Goal: Information Seeking & Learning: Check status

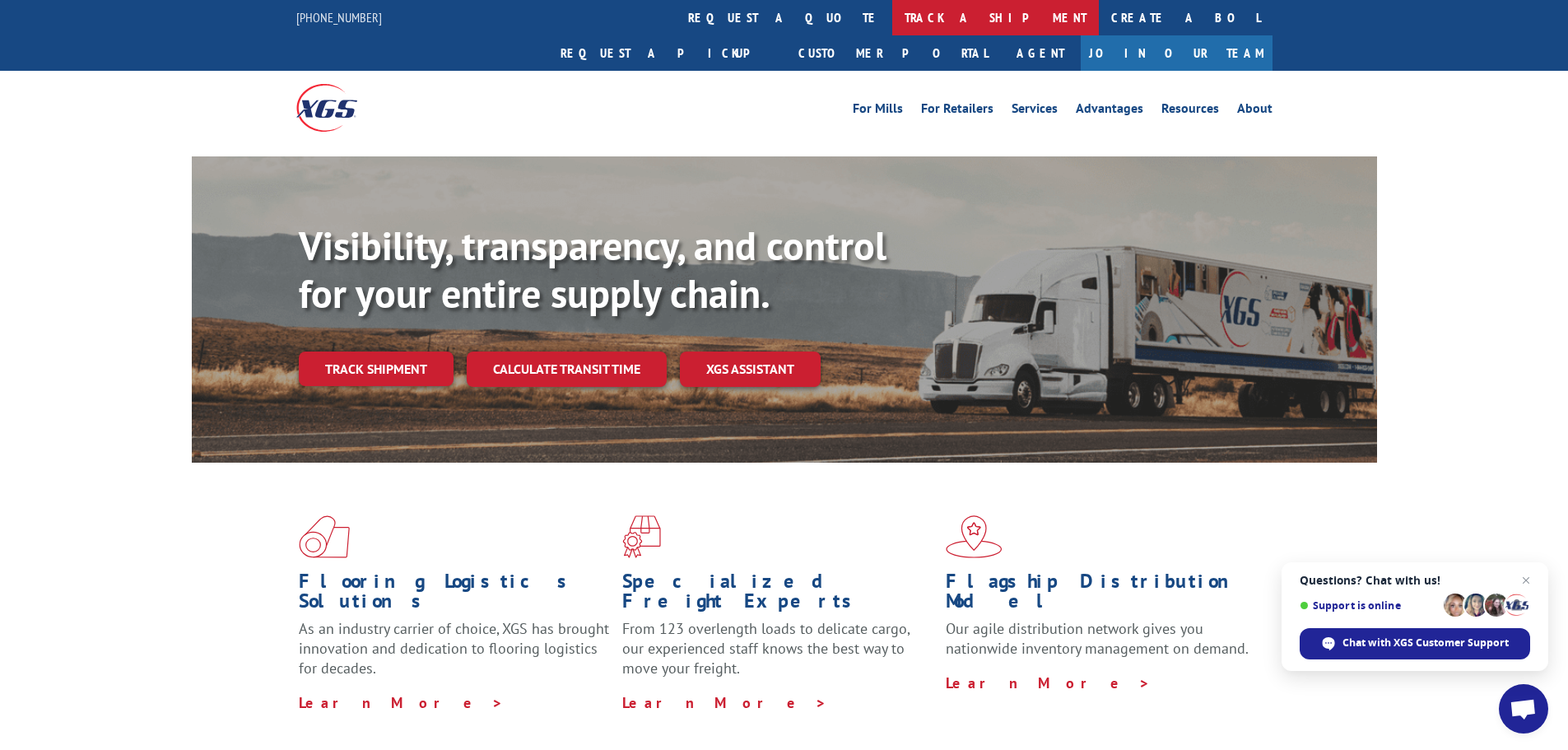
click at [893, 10] on link "track a shipment" at bounding box center [996, 17] width 207 height 36
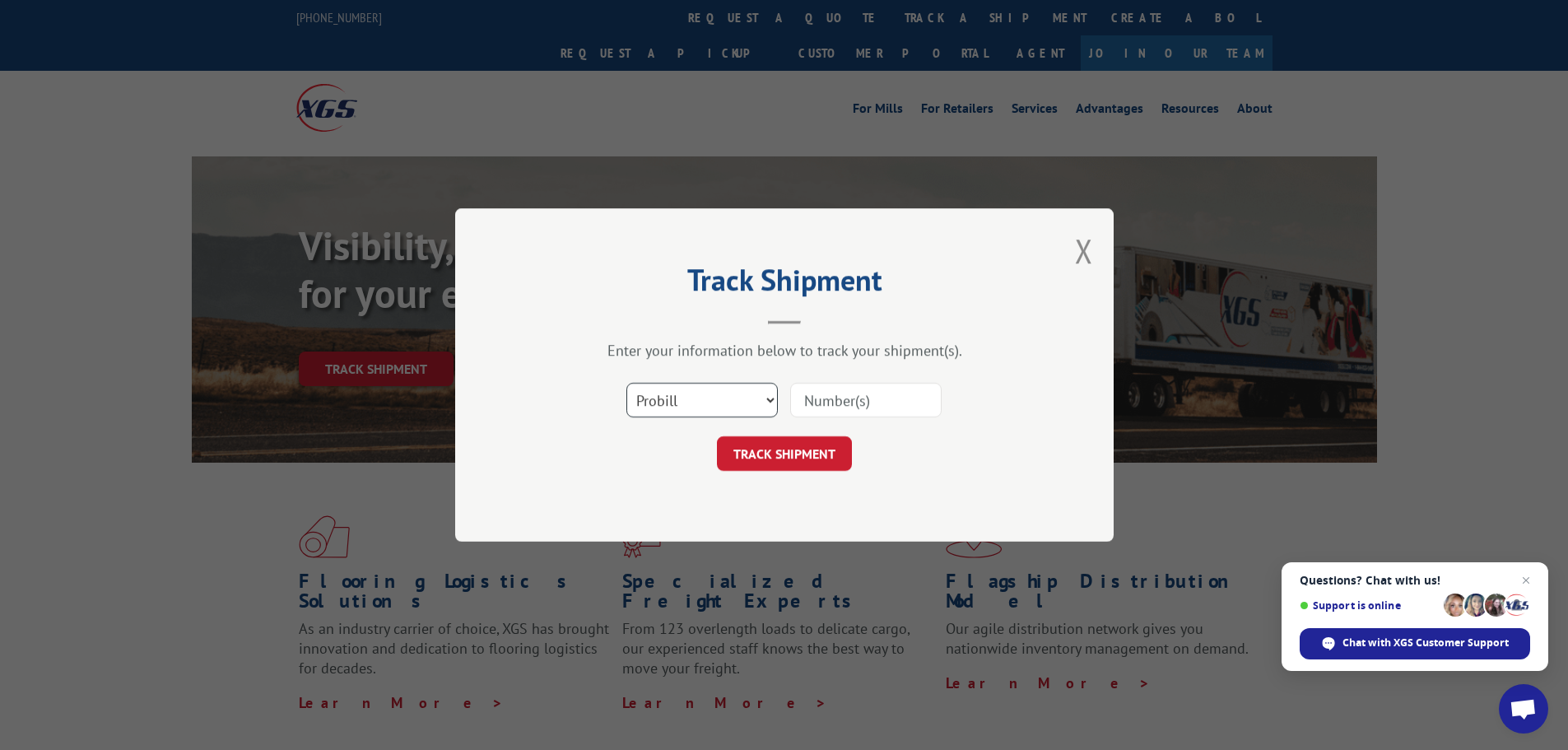
click at [707, 391] on select "Select category... Probill BOL PO" at bounding box center [702, 401] width 151 height 35
select select "bol"
click at [627, 383] on select "Select category... Probill BOL PO" at bounding box center [702, 401] width 151 height 35
paste input "5238584"
type input "5238584"
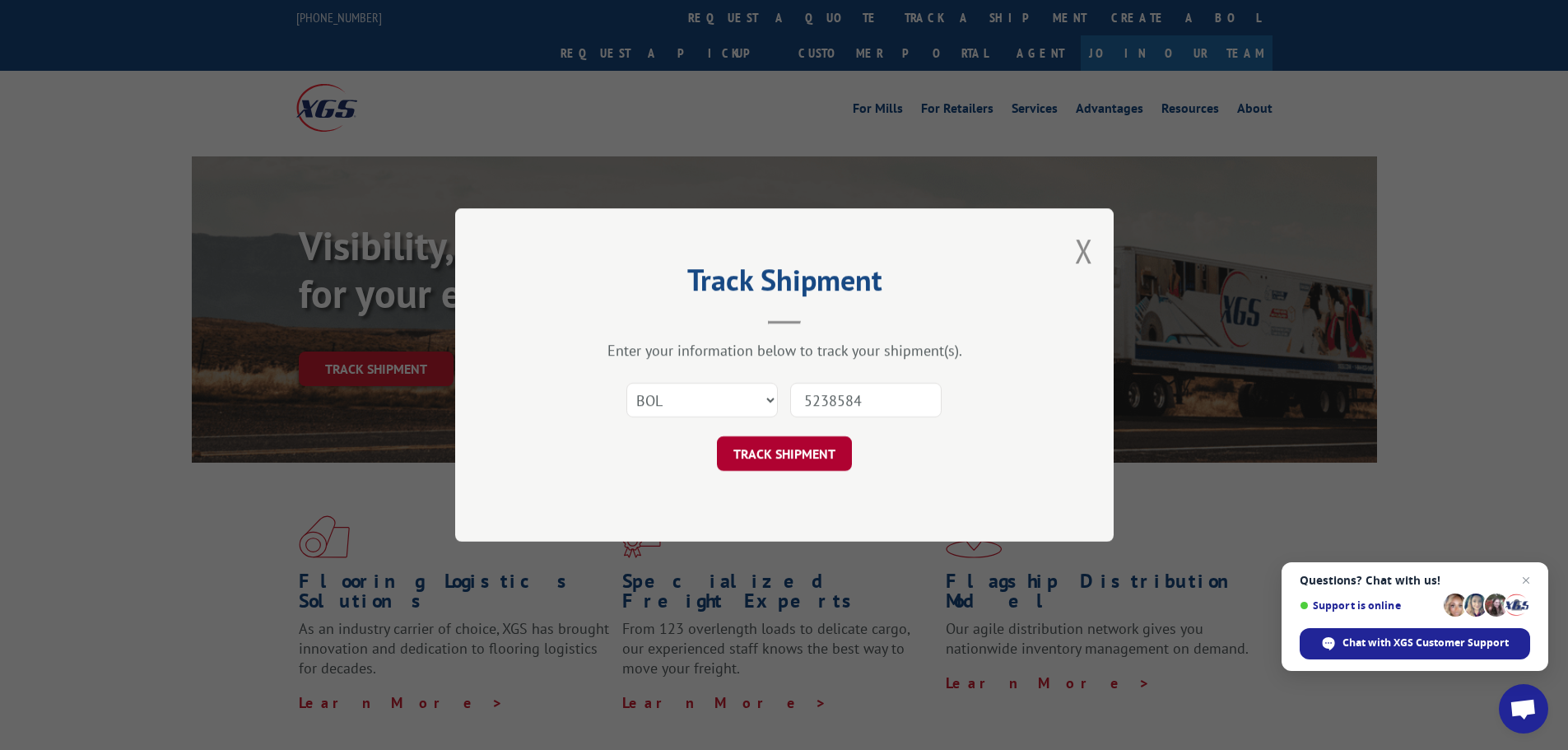
click at [794, 462] on button "TRACK SHIPMENT" at bounding box center [785, 453] width 135 height 35
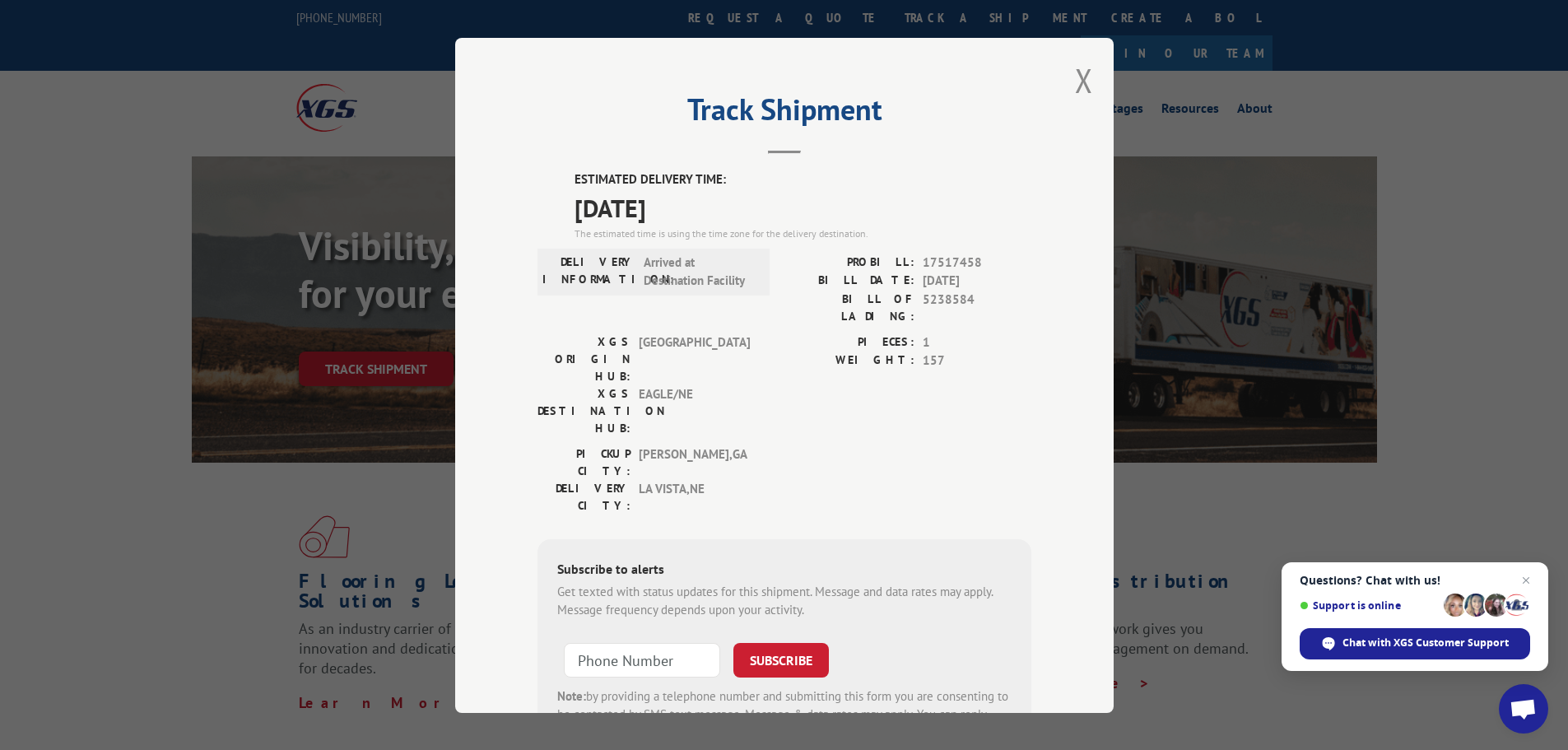
drag, startPoint x: 1071, startPoint y: 79, endPoint x: 997, endPoint y: 65, distance: 75.3
click at [1075, 78] on button "Close modal" at bounding box center [1084, 80] width 18 height 43
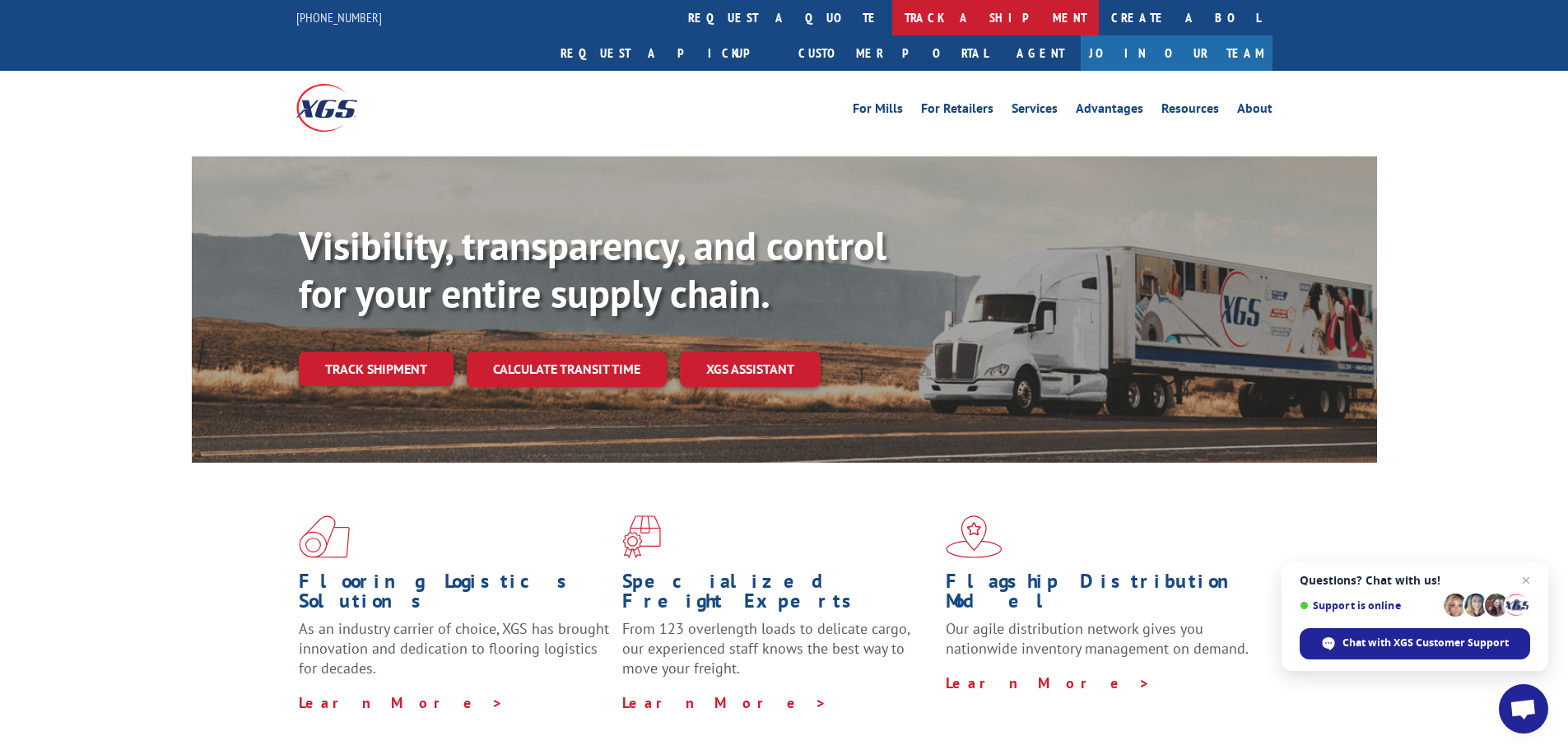
click at [893, 16] on link "track a shipment" at bounding box center [996, 17] width 207 height 36
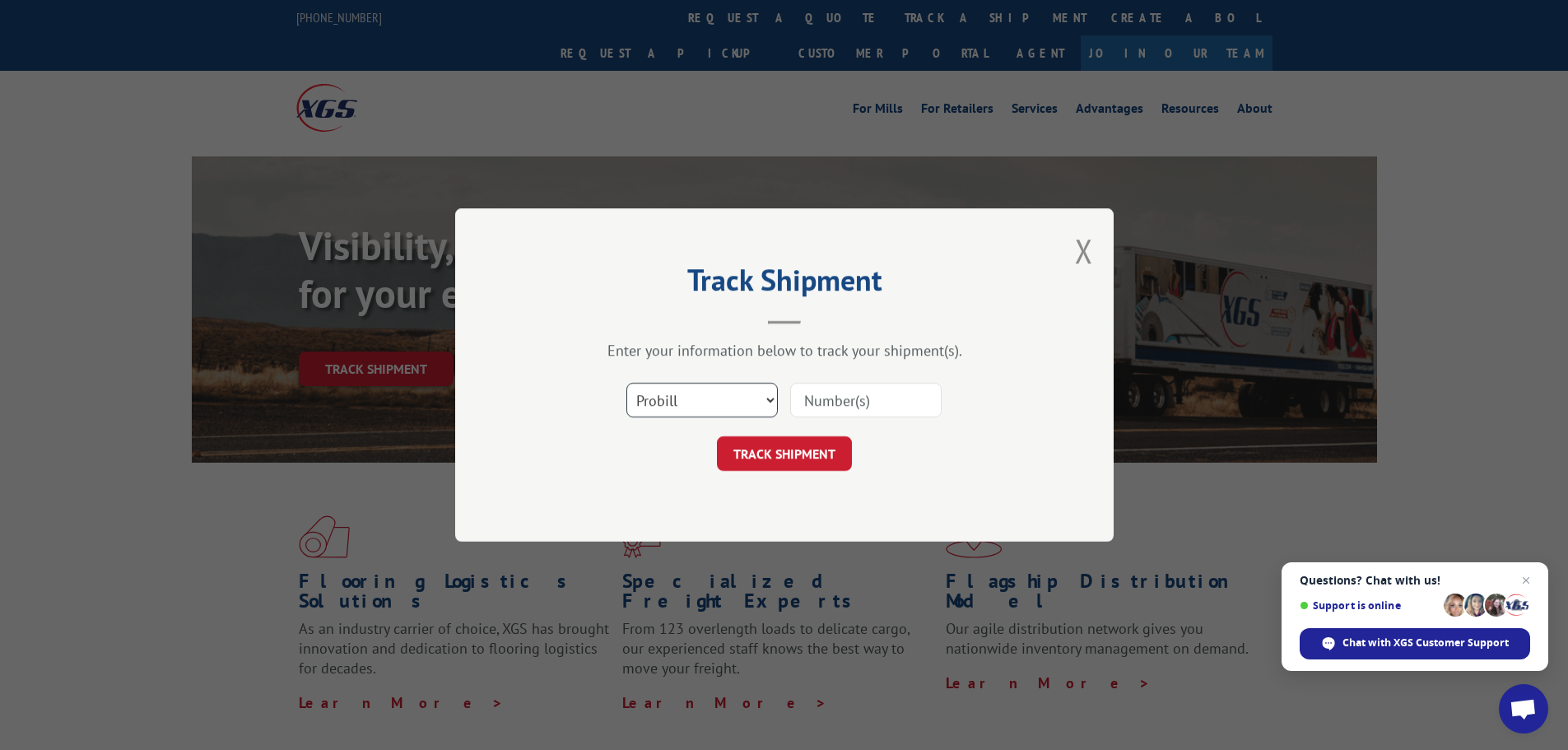
click at [714, 395] on select "Select category... Probill BOL PO" at bounding box center [702, 401] width 151 height 35
select select "bol"
click at [627, 383] on select "Select category... Probill BOL PO" at bounding box center [702, 401] width 151 height 35
paste input "5238584"
type input "5238584"
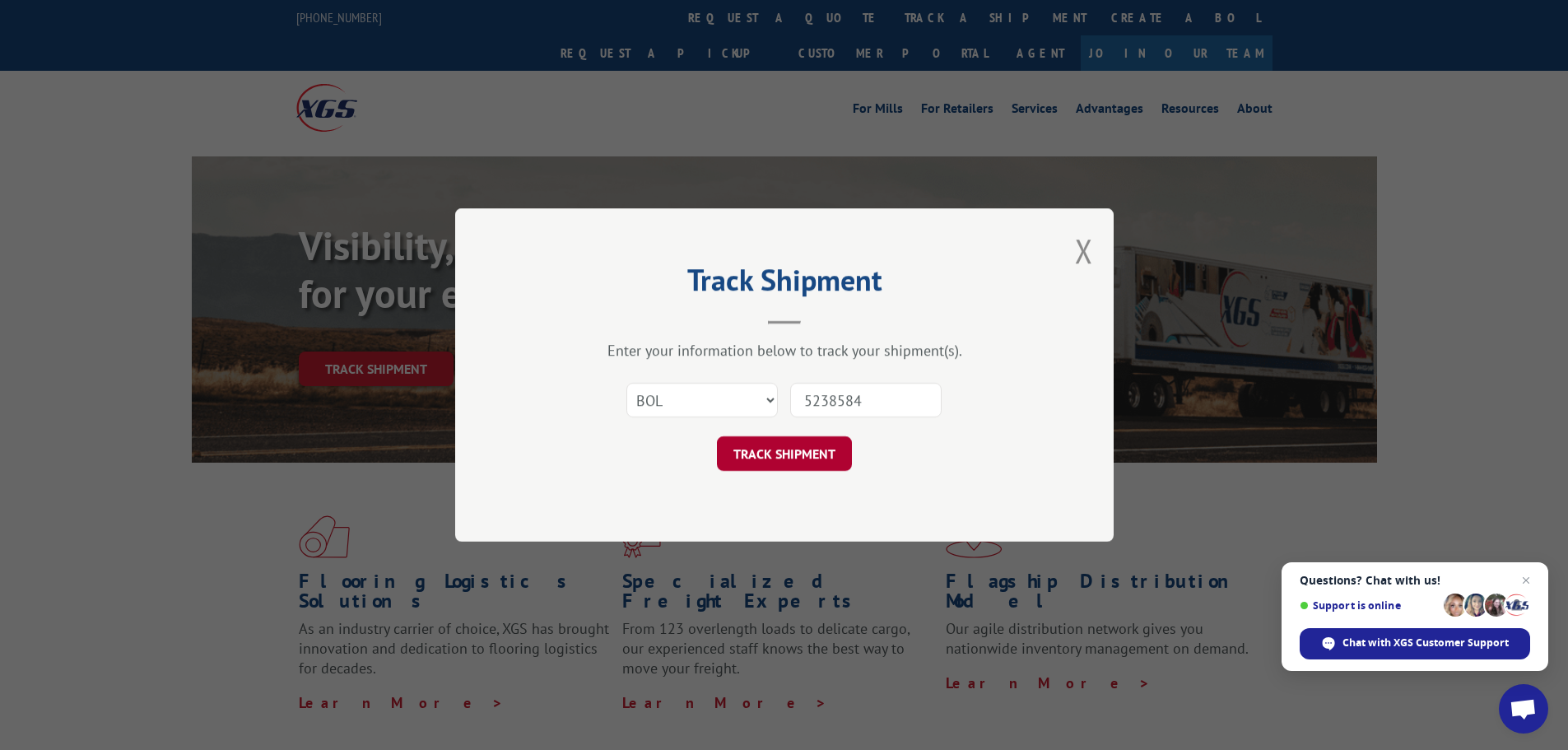
click at [796, 453] on button "TRACK SHIPMENT" at bounding box center [785, 453] width 135 height 35
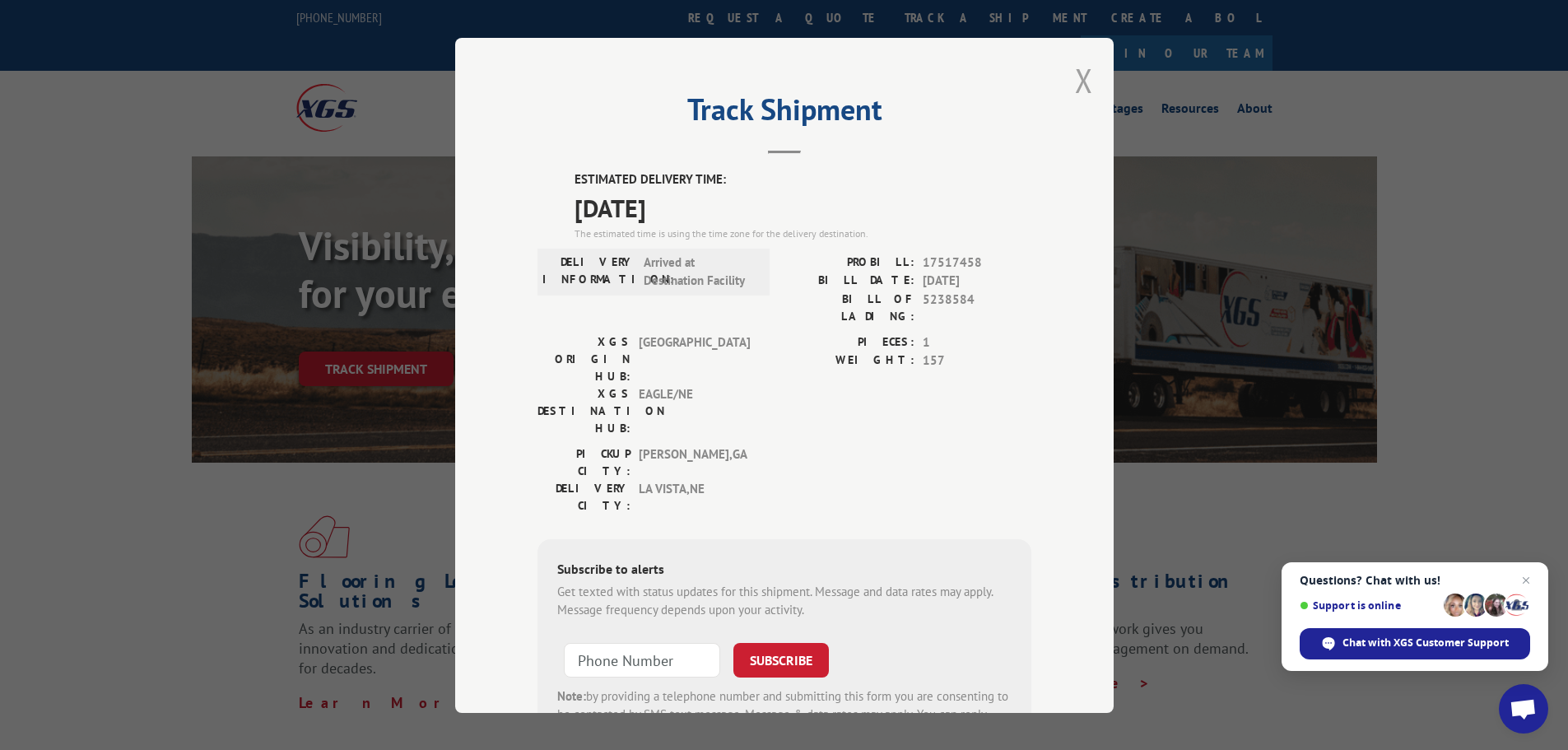
click at [1075, 74] on button "Close modal" at bounding box center [1084, 80] width 18 height 43
